Goal: Information Seeking & Learning: Learn about a topic

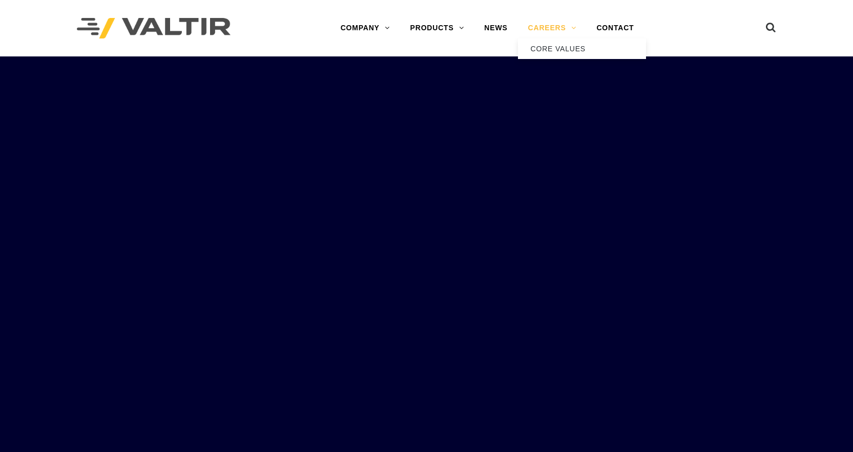
drag, startPoint x: 0, startPoint y: 0, endPoint x: 532, endPoint y: 25, distance: 532.6
click at [532, 25] on link "CAREERS" at bounding box center [552, 28] width 69 height 21
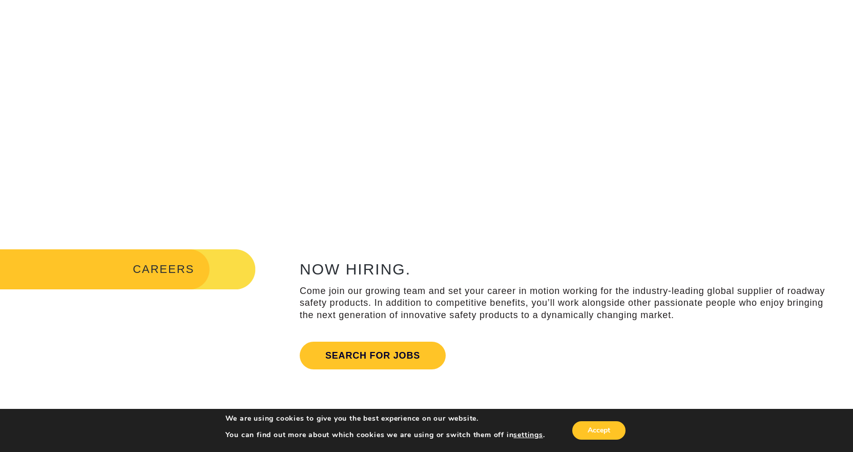
scroll to position [205, 0]
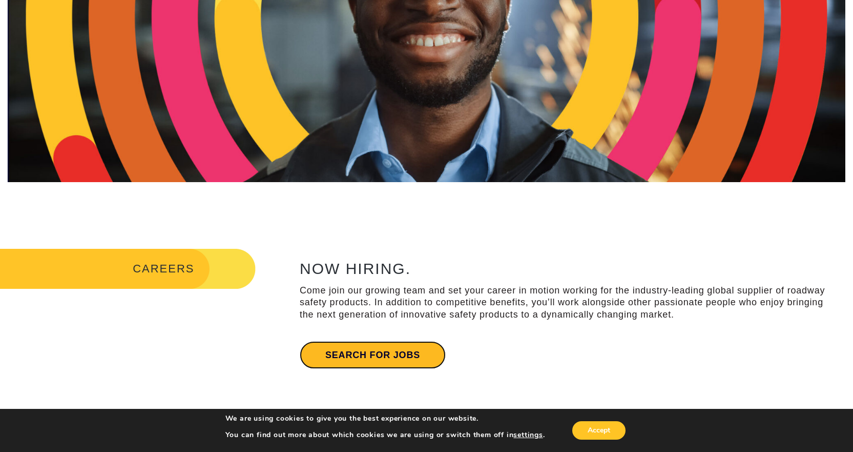
click at [393, 350] on link "Search for jobs" at bounding box center [373, 355] width 146 height 28
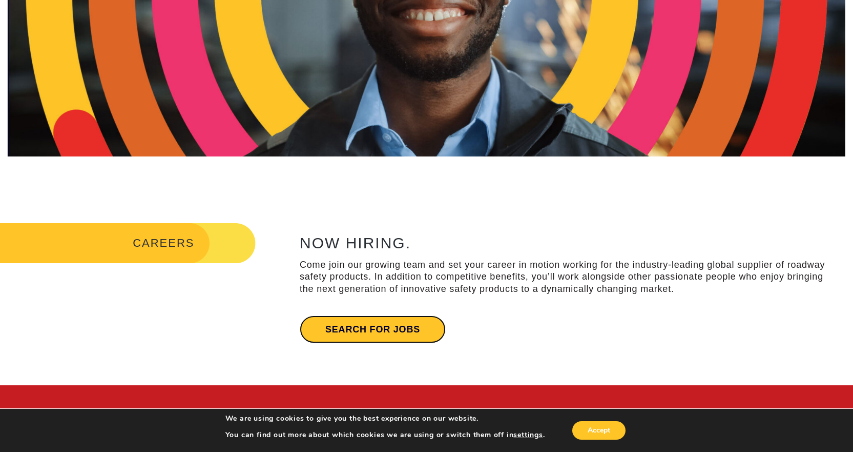
scroll to position [308, 0]
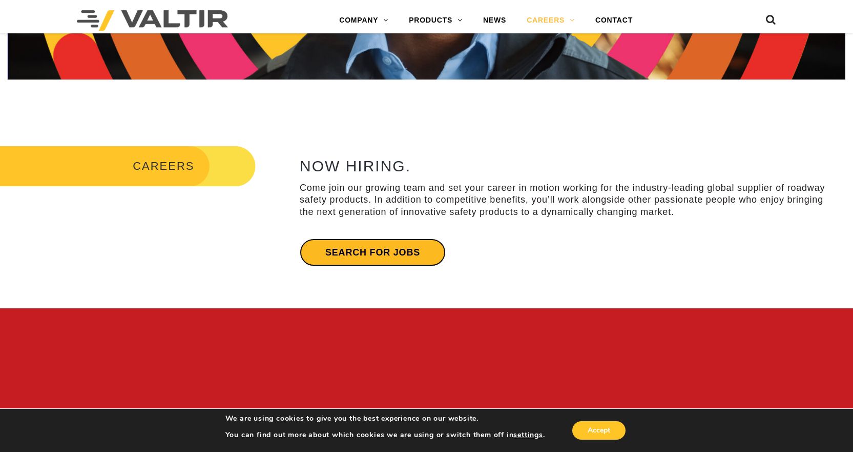
click at [362, 246] on link "Search for jobs" at bounding box center [373, 252] width 146 height 28
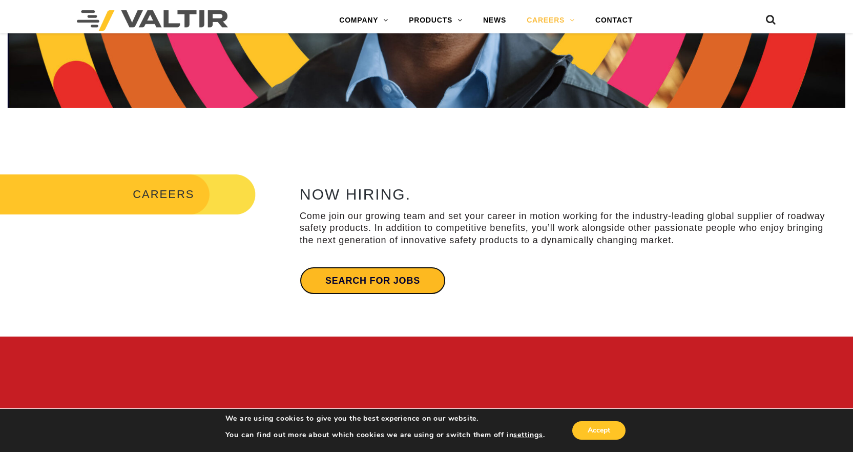
scroll to position [256, 0]
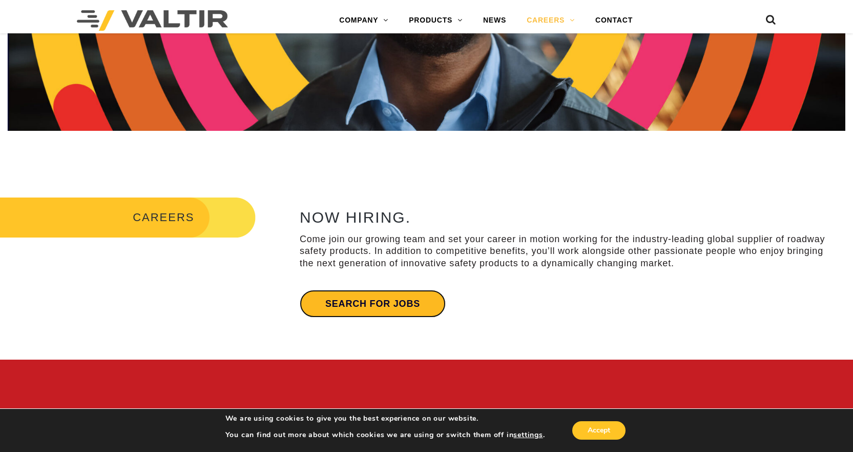
click at [354, 299] on link "Search for jobs" at bounding box center [373, 304] width 146 height 28
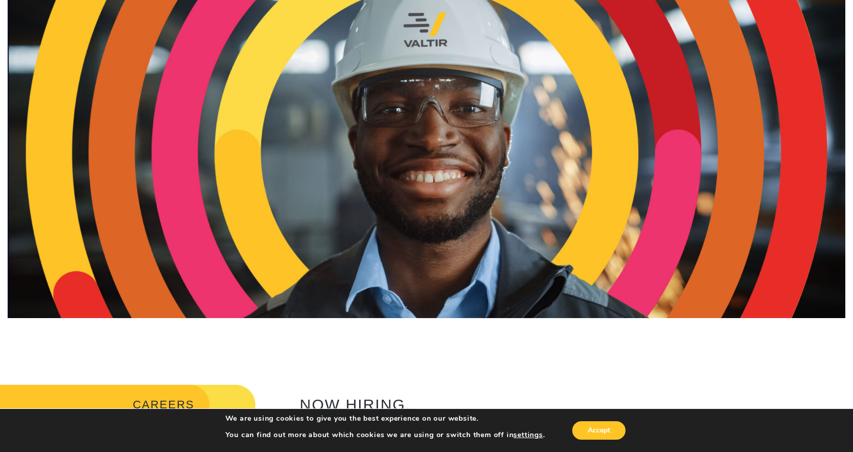
scroll to position [0, 0]
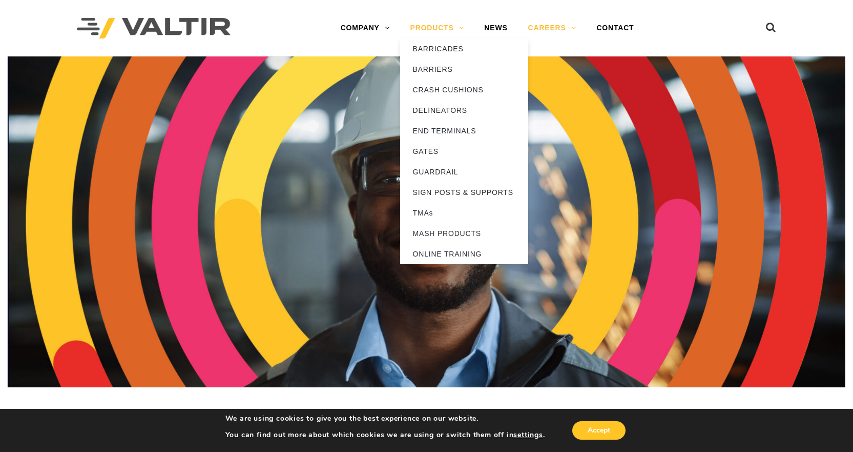
click at [429, 30] on link "PRODUCTS" at bounding box center [437, 28] width 74 height 21
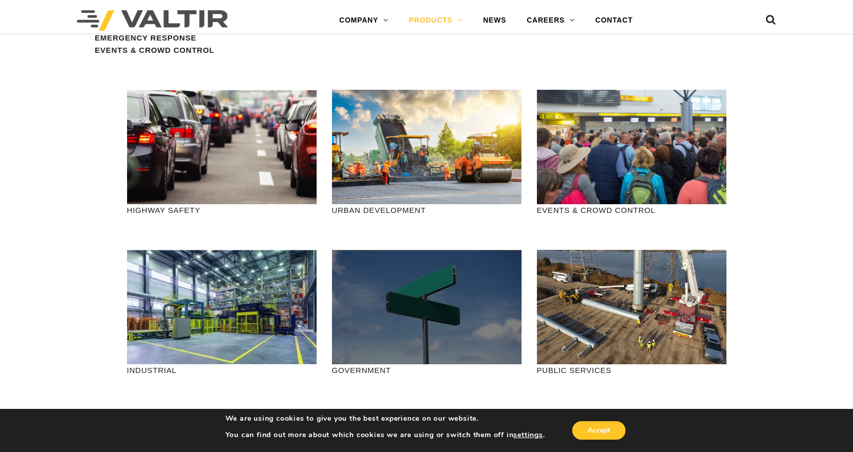
scroll to position [1179, 0]
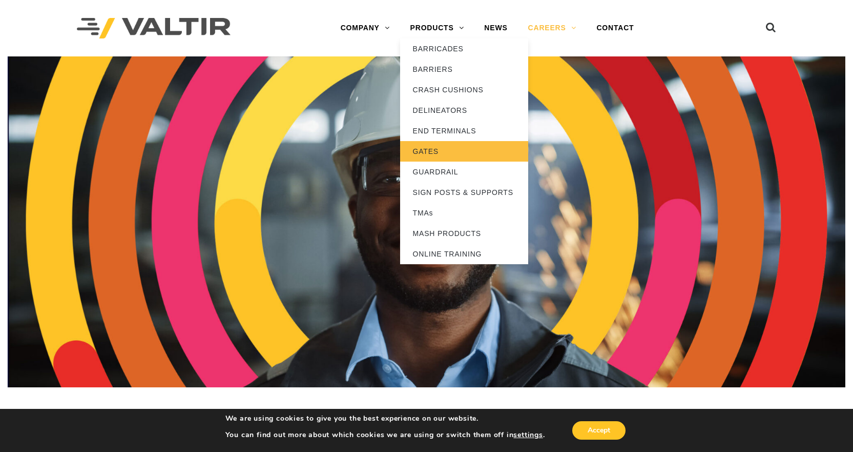
click at [428, 148] on link "GATES" at bounding box center [464, 151] width 128 height 21
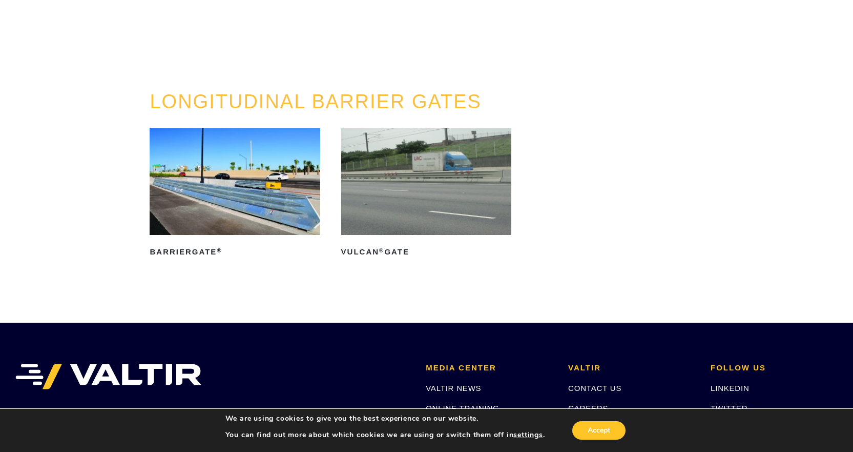
scroll to position [103, 0]
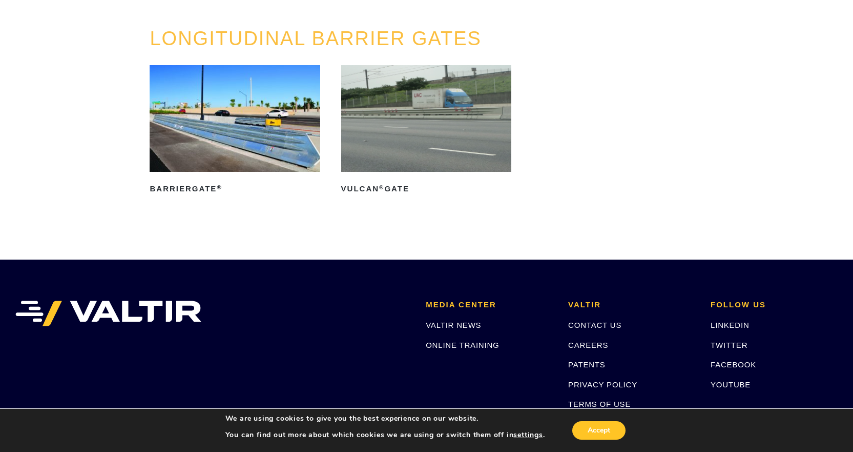
click at [423, 129] on img at bounding box center [426, 118] width 170 height 107
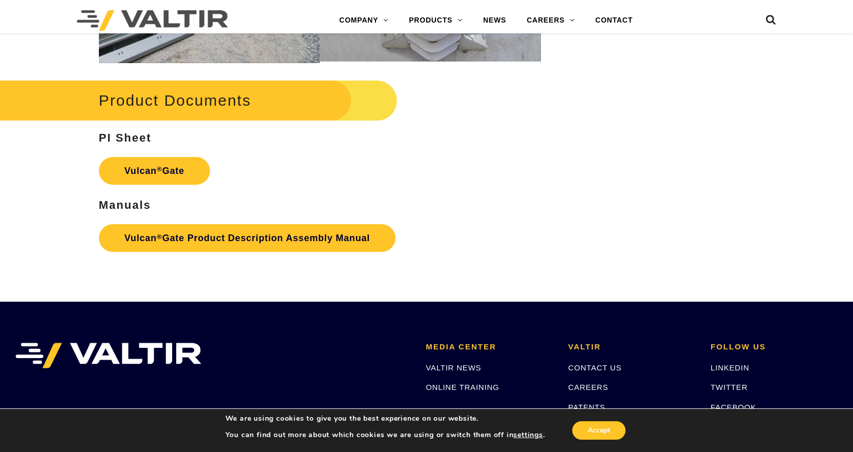
scroll to position [1230, 0]
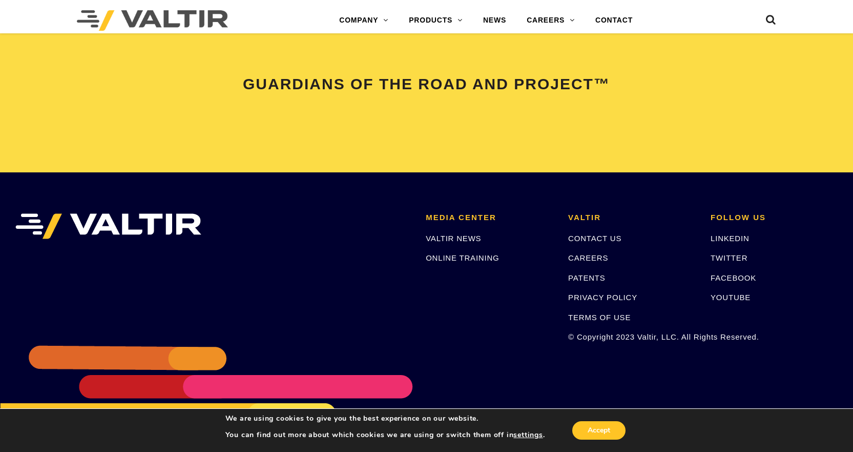
scroll to position [2164, 0]
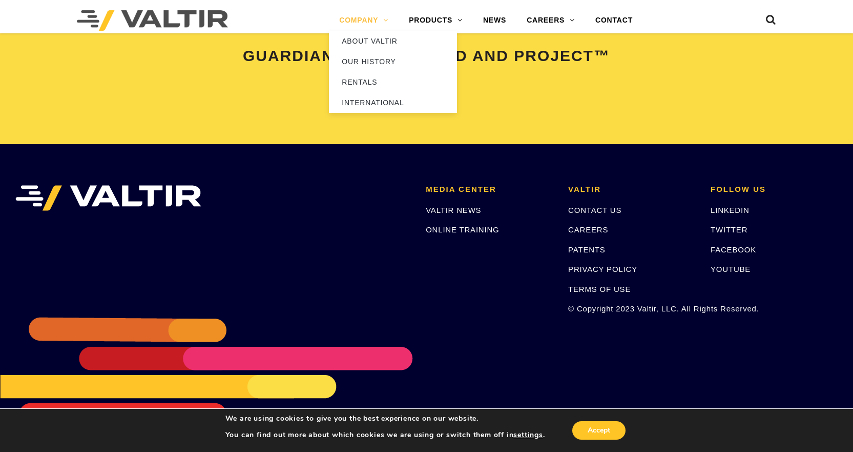
click at [353, 24] on link "COMPANY" at bounding box center [364, 20] width 70 height 21
